Goal: Transaction & Acquisition: Purchase product/service

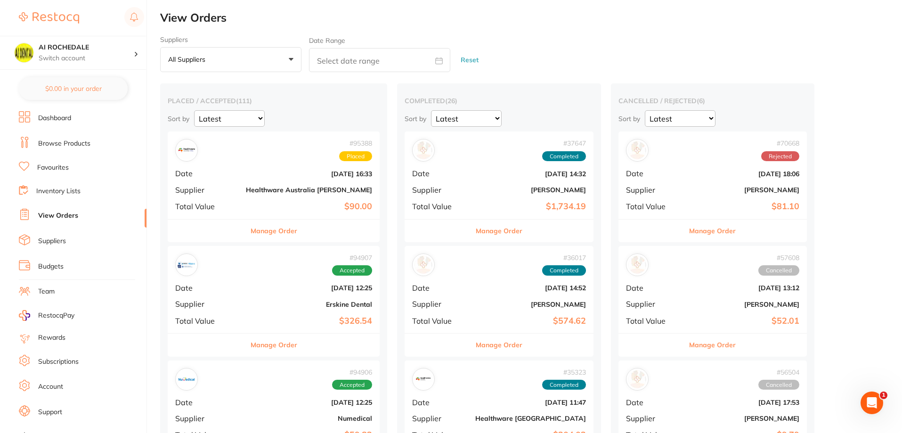
click at [65, 141] on link "Browse Products" at bounding box center [64, 143] width 52 height 9
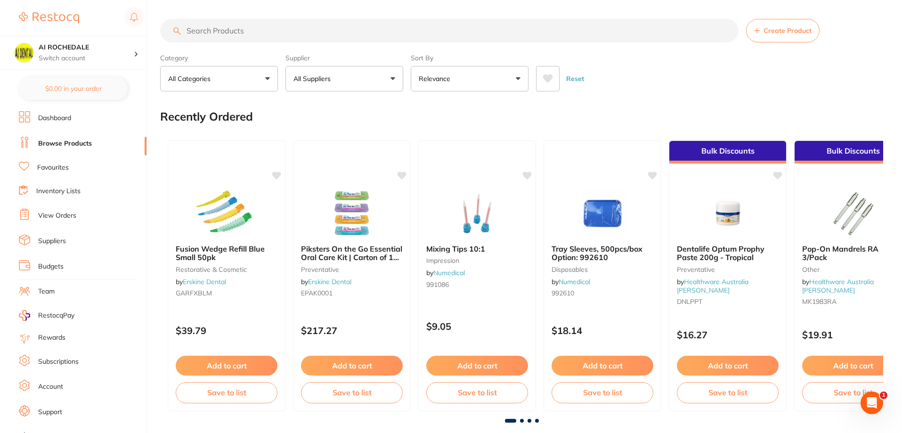
click at [406, 30] on input "search" at bounding box center [449, 31] width 578 height 24
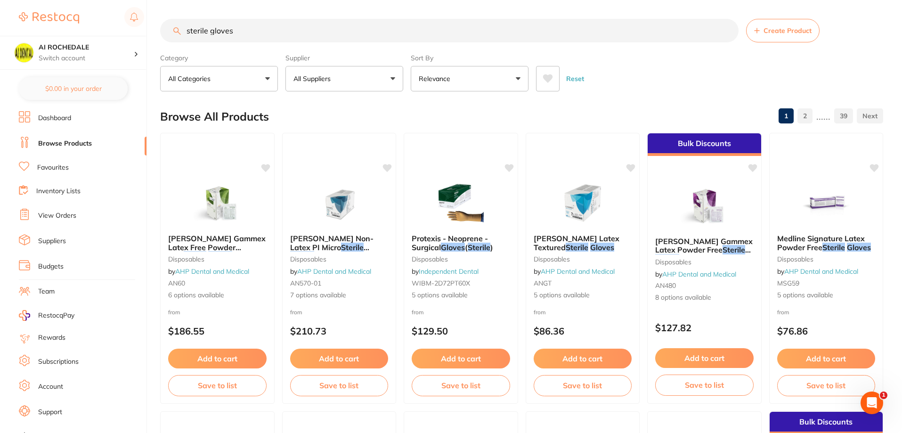
type input "sterile gloves"
click at [397, 80] on button "All Suppliers" at bounding box center [344, 78] width 118 height 25
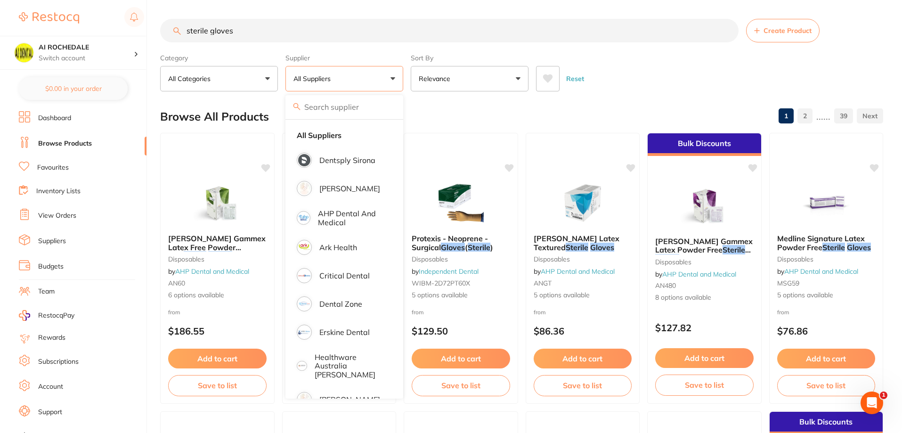
click at [389, 81] on button "All Suppliers" at bounding box center [344, 78] width 118 height 25
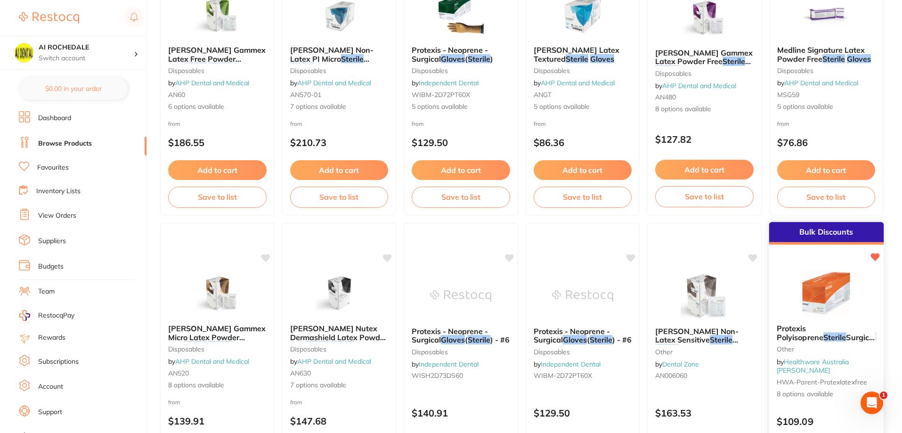
scroll to position [282, 0]
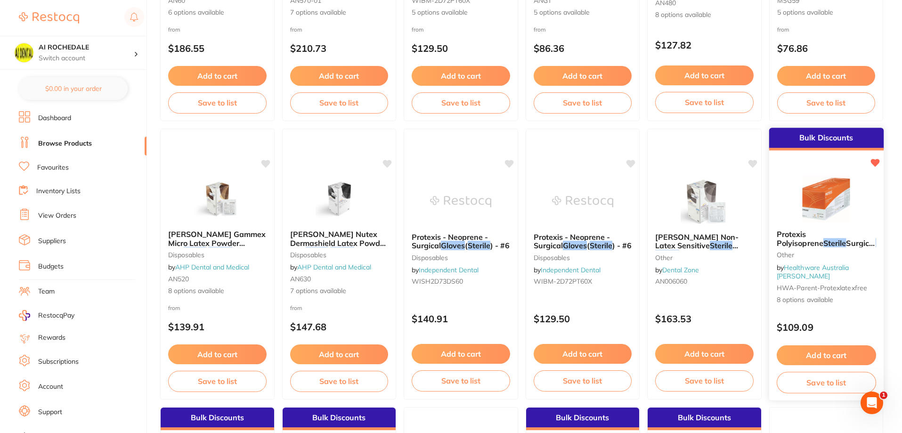
click at [854, 302] on div "Protexis Polyisoprene Sterile Surgical Gloves 50 Pairs/Box other by Healthware …" at bounding box center [825, 267] width 114 height 90
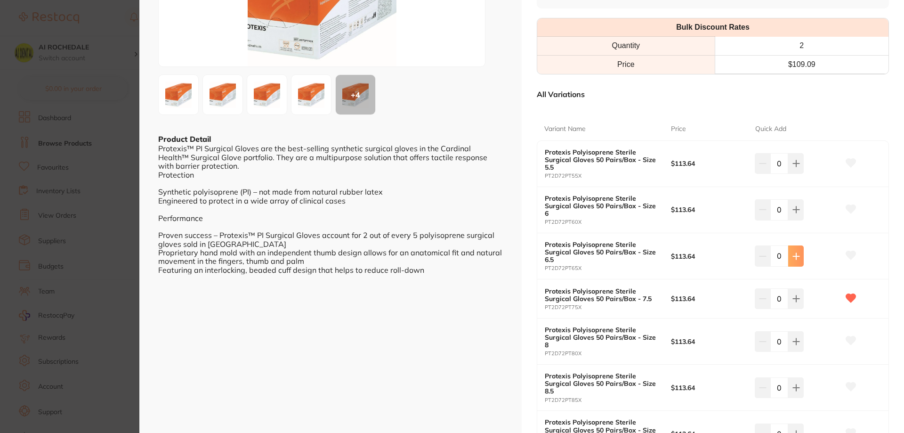
click at [793, 256] on icon at bounding box center [796, 256] width 6 height 6
type input "1"
click at [846, 254] on icon at bounding box center [851, 255] width 10 height 8
click at [851, 211] on icon at bounding box center [851, 208] width 10 height 9
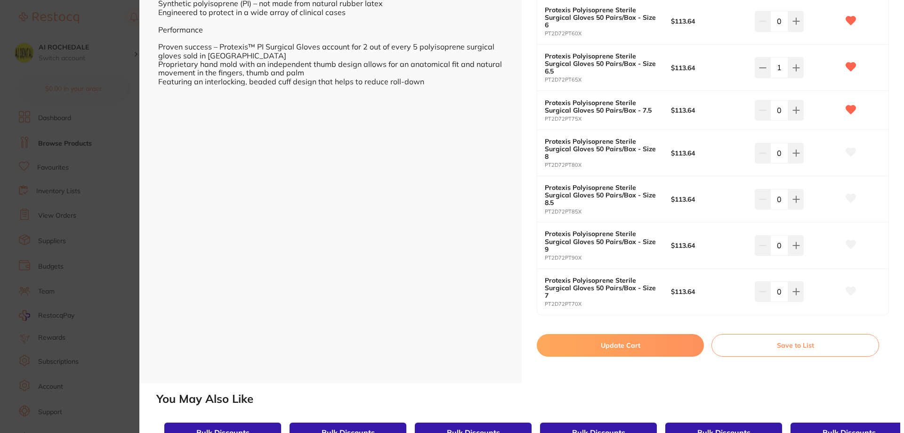
scroll to position [377, 0]
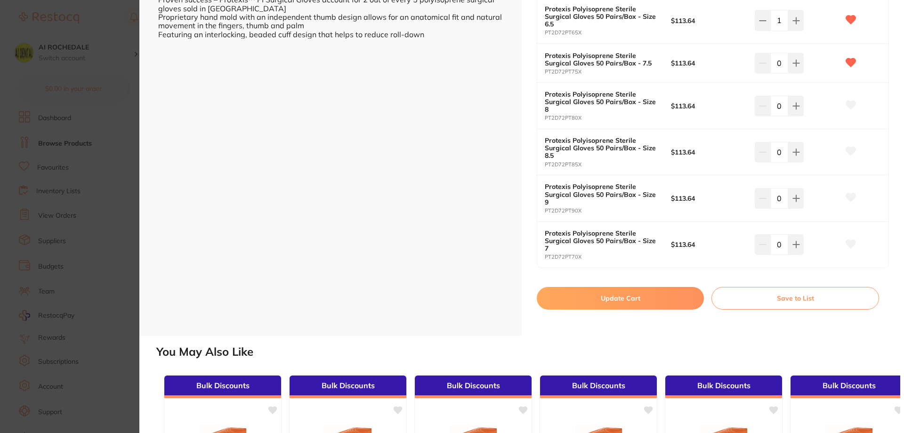
click at [662, 297] on button "Update Cart" at bounding box center [620, 298] width 167 height 23
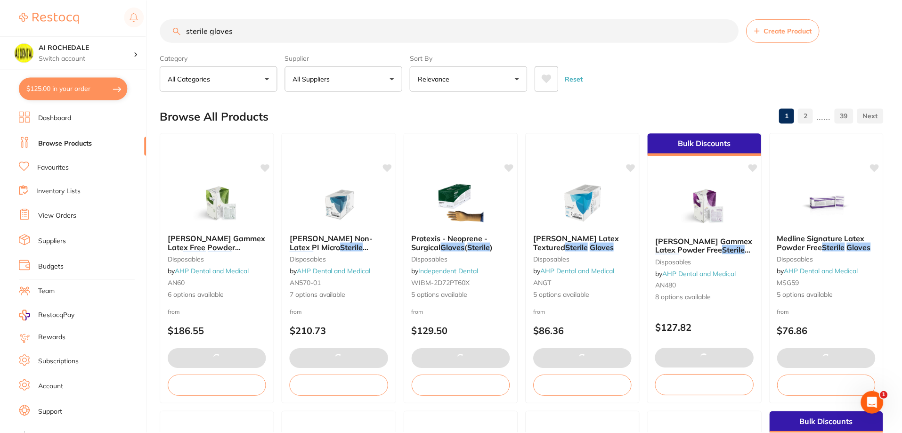
scroll to position [282, 0]
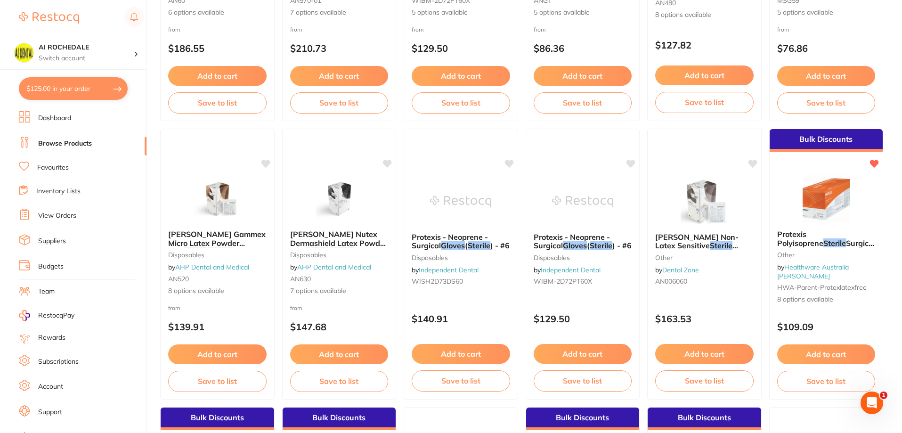
click at [59, 89] on button "$125.00 in your order" at bounding box center [73, 88] width 109 height 23
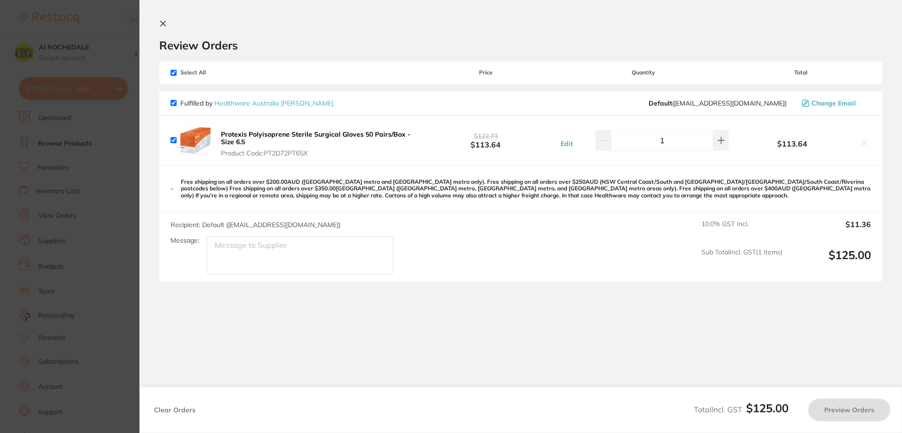
checkbox input "true"
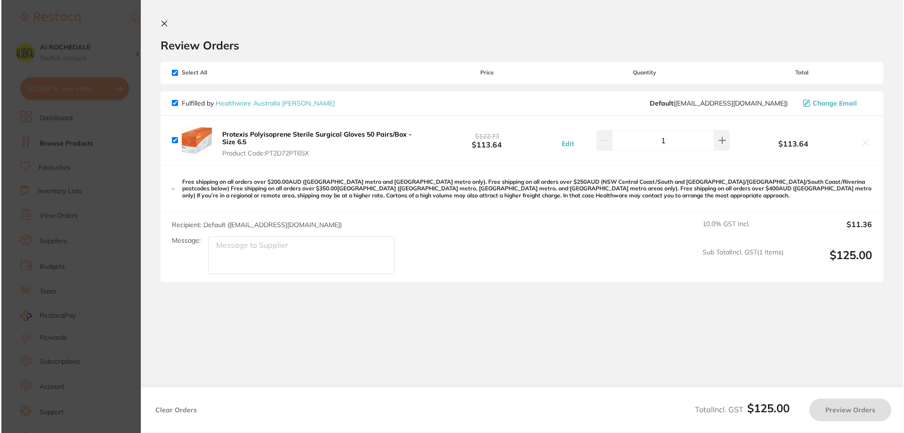
scroll to position [0, 0]
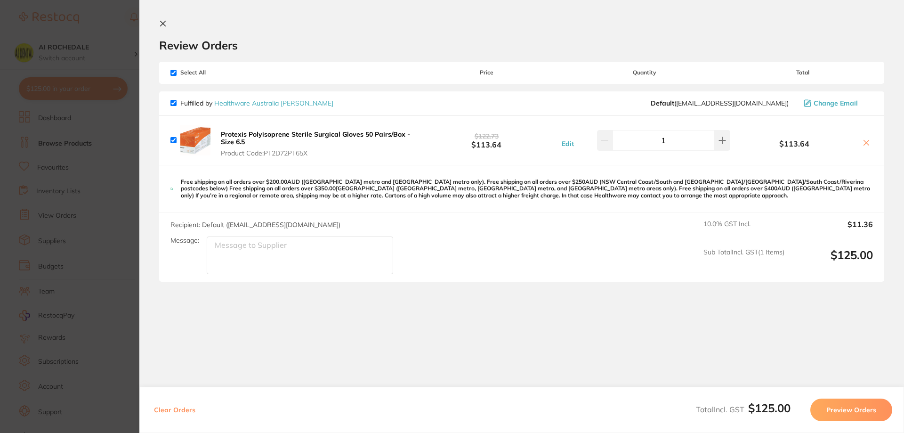
click at [847, 410] on button "Preview Orders" at bounding box center [851, 409] width 82 height 23
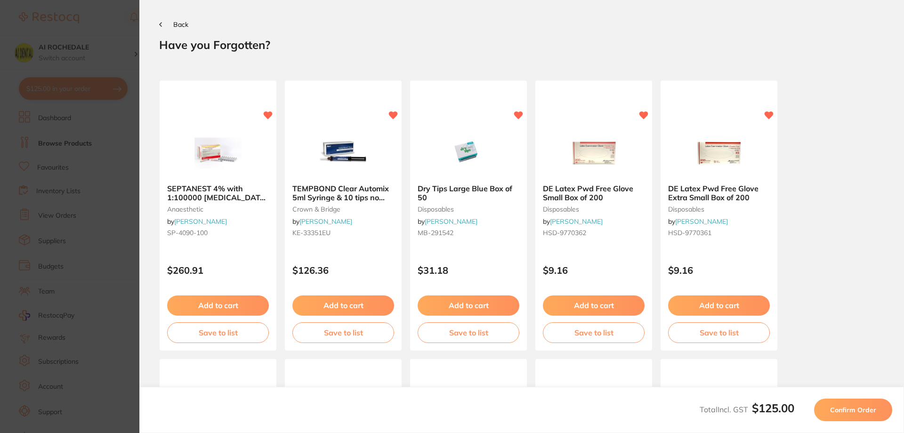
click at [167, 23] on button "Back" at bounding box center [173, 25] width 29 height 8
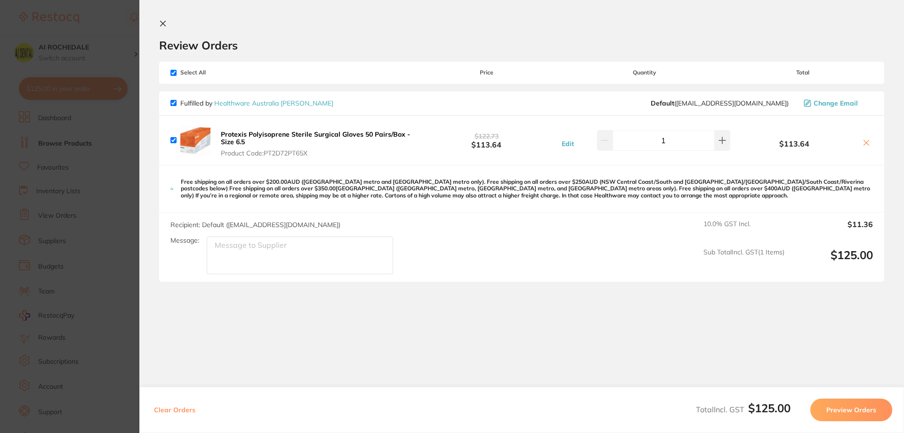
click at [161, 22] on icon at bounding box center [163, 24] width 8 height 8
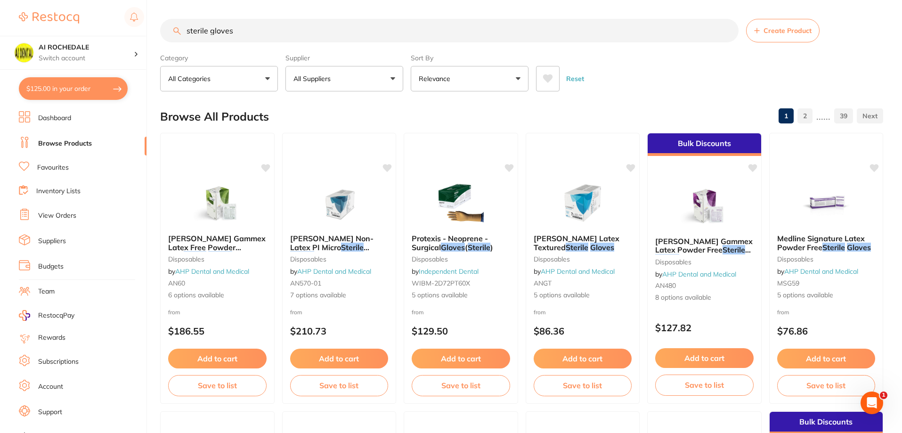
scroll to position [282, 0]
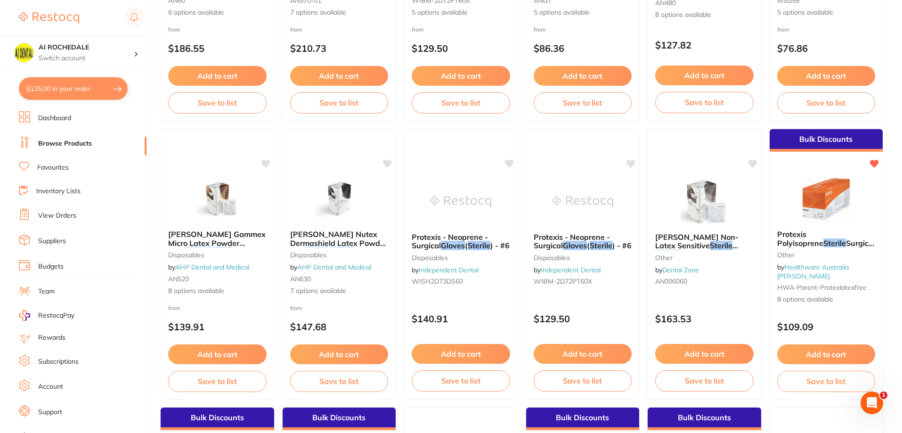
click at [51, 166] on link "Favourites" at bounding box center [53, 167] width 32 height 9
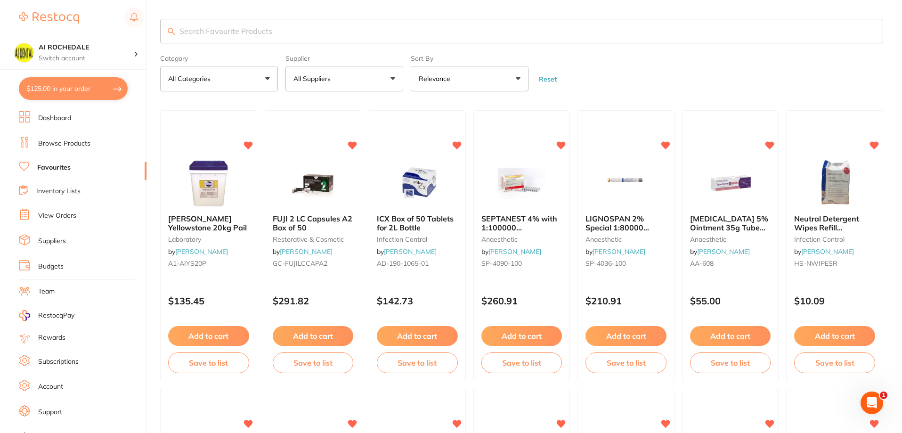
click at [454, 24] on input "search" at bounding box center [521, 31] width 723 height 24
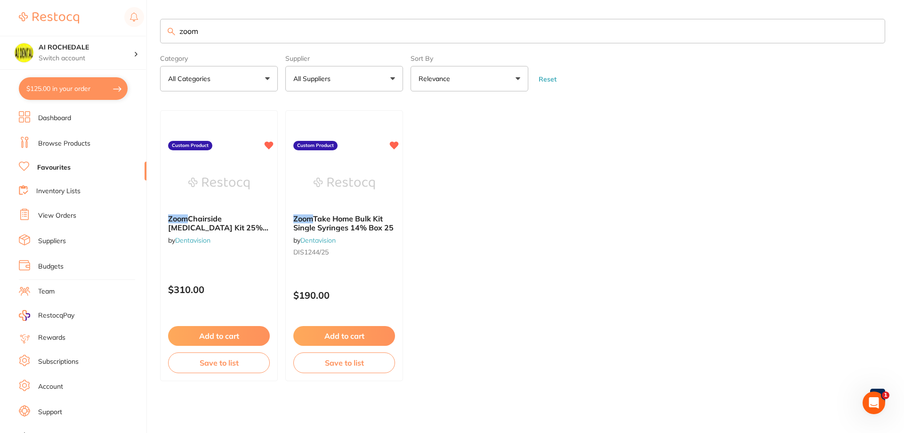
type input "zoom"
click at [231, 335] on button "Add to cart" at bounding box center [219, 336] width 102 height 20
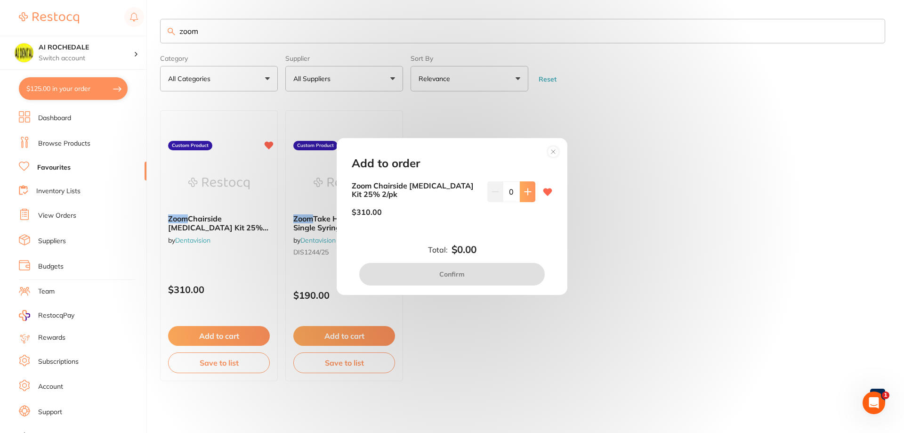
click at [523, 196] on button at bounding box center [528, 191] width 16 height 21
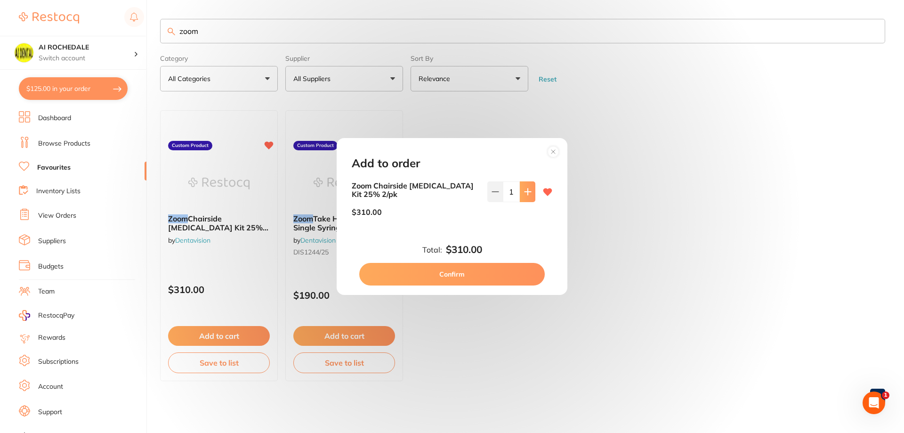
click at [523, 196] on button at bounding box center [528, 191] width 16 height 21
type input "2"
click at [471, 277] on button "Confirm" at bounding box center [451, 274] width 185 height 23
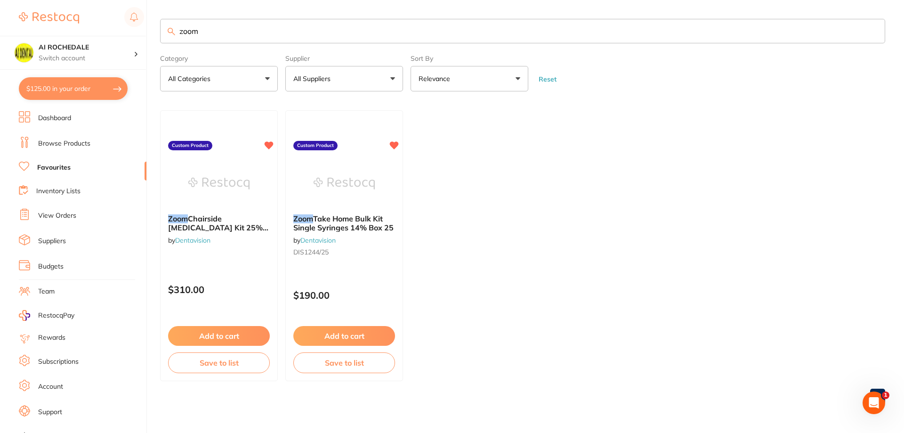
click at [74, 85] on button "$125.00 in your order" at bounding box center [73, 88] width 109 height 23
checkbox input "true"
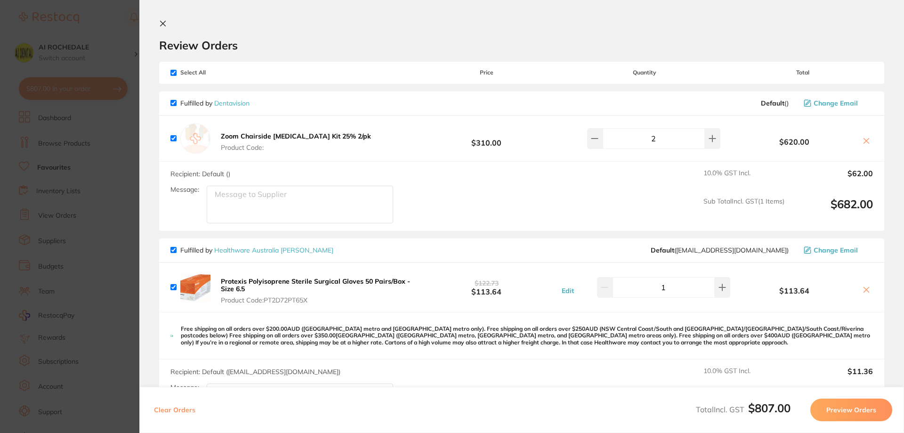
click at [866, 410] on button "Preview Orders" at bounding box center [851, 409] width 82 height 23
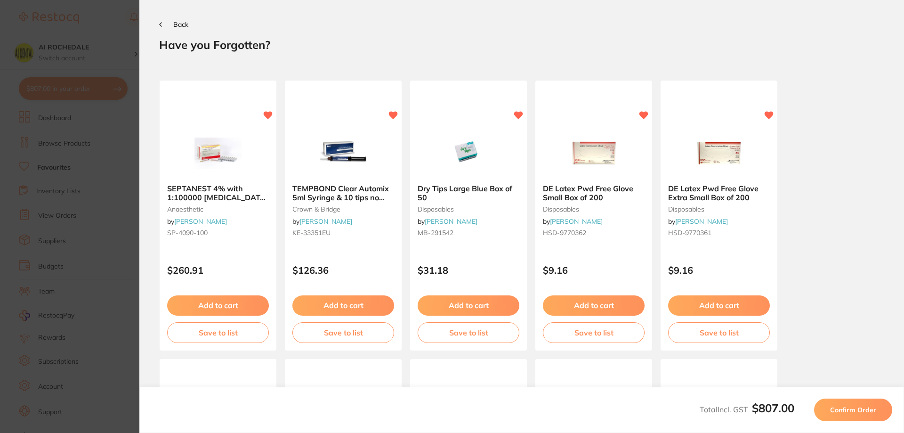
click at [866, 410] on span "Confirm Order" at bounding box center [853, 409] width 46 height 8
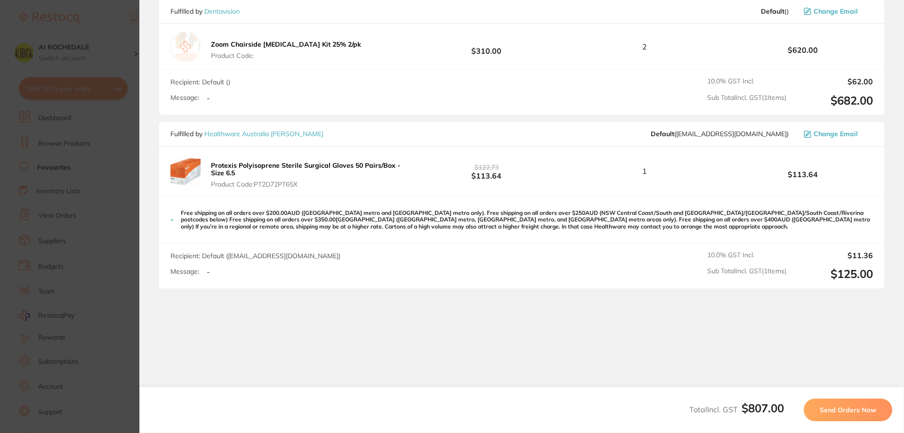
scroll to position [176, 0]
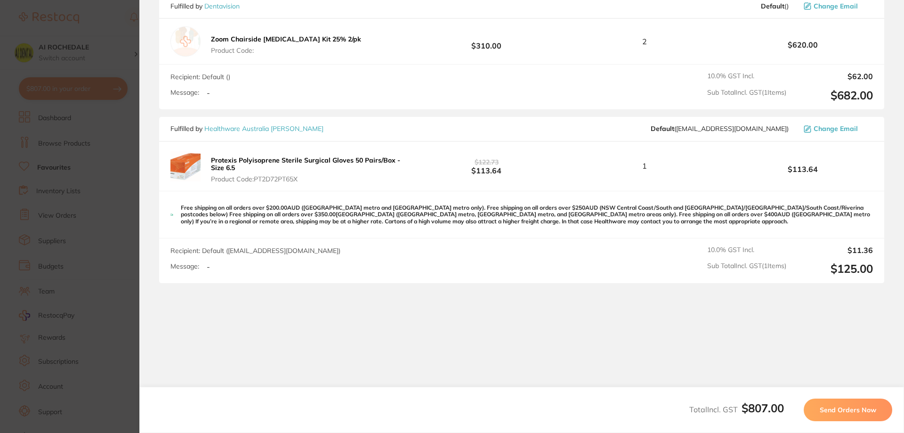
click at [831, 406] on span "Send Orders Now" at bounding box center [848, 409] width 56 height 8
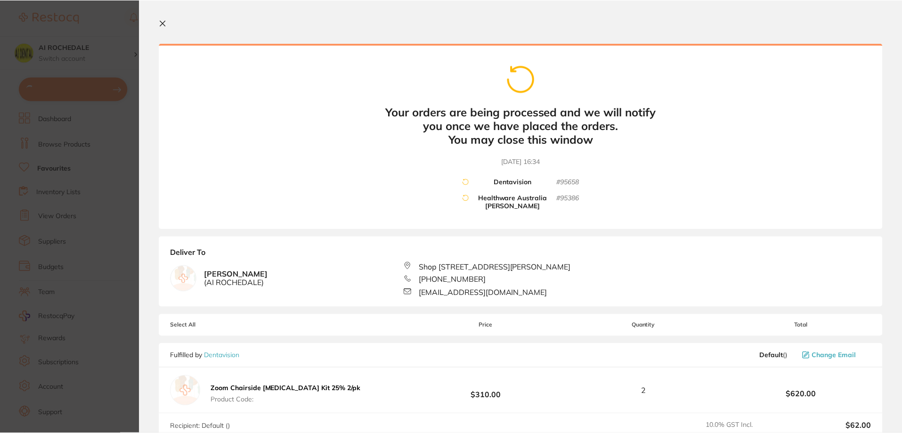
scroll to position [0, 0]
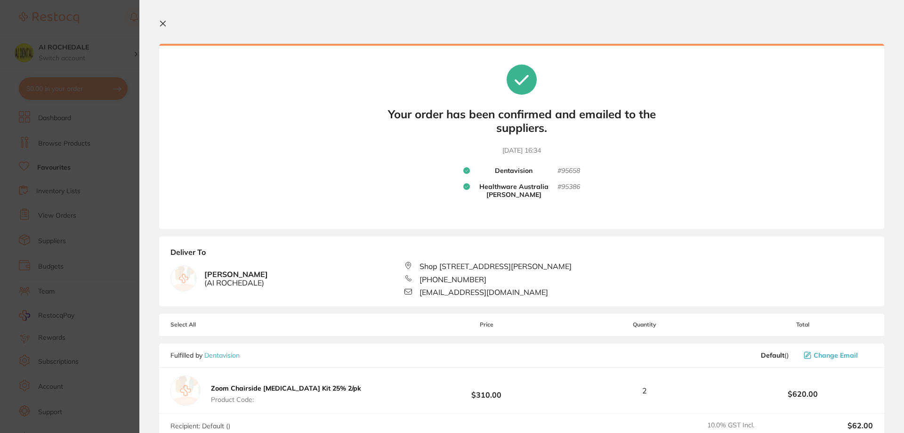
click at [118, 34] on section "Update RRP Set your pre negotiated price for this item. Item Agreed RRP (excl. …" at bounding box center [452, 216] width 904 height 433
